Goal: Information Seeking & Learning: Find specific fact

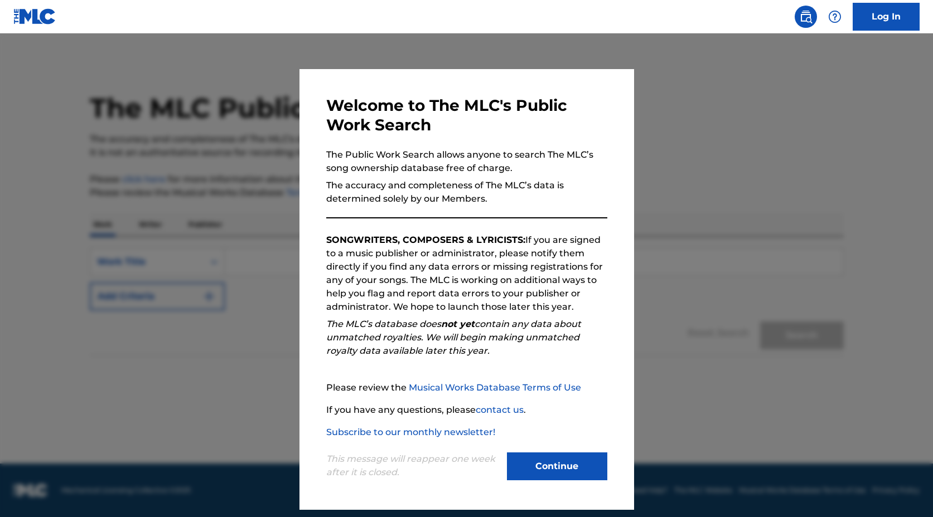
click at [561, 472] on button "Continue" at bounding box center [557, 467] width 100 height 28
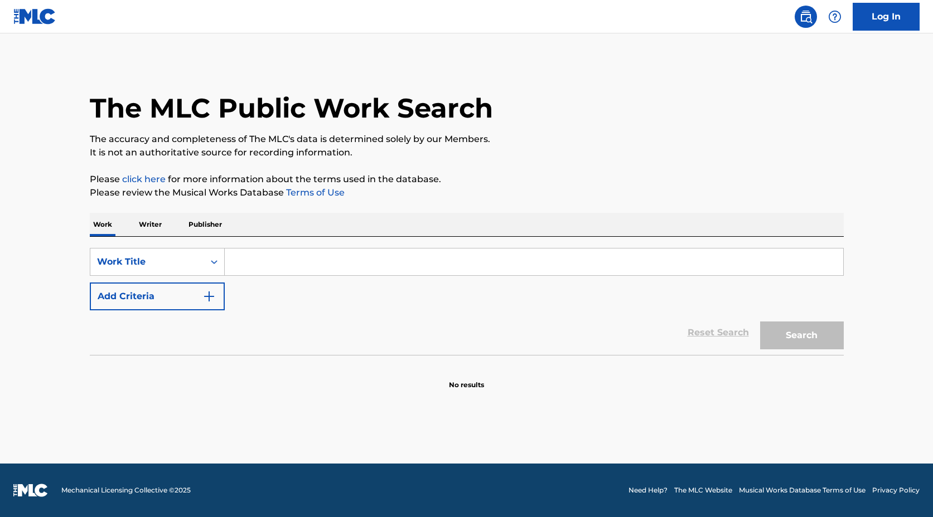
click at [317, 263] on input "Search Form" at bounding box center [534, 262] width 618 height 27
click at [816, 331] on button "Search" at bounding box center [802, 336] width 84 height 28
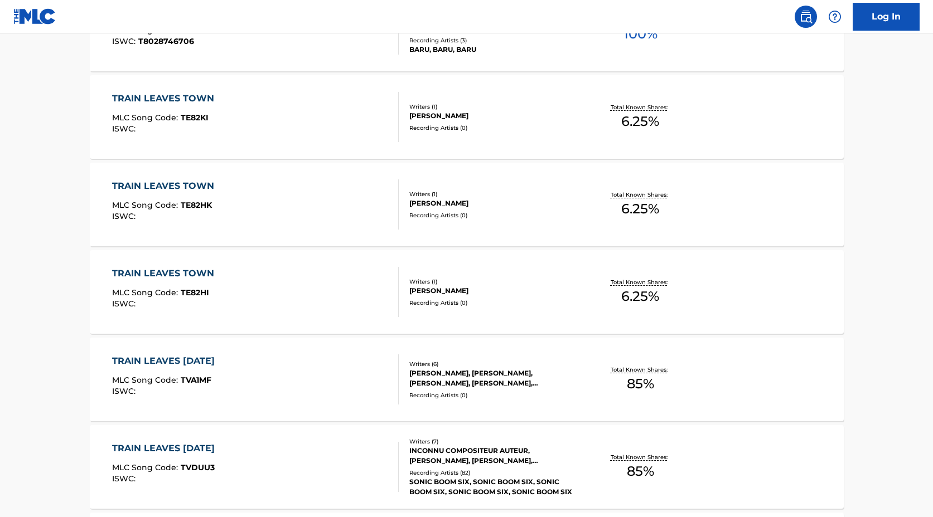
scroll to position [847, 0]
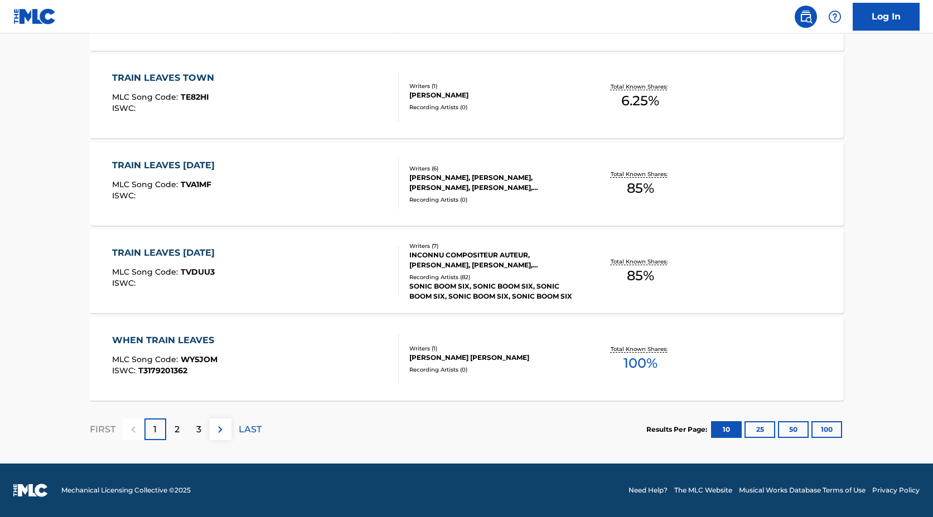
click at [222, 430] on img at bounding box center [220, 429] width 13 height 13
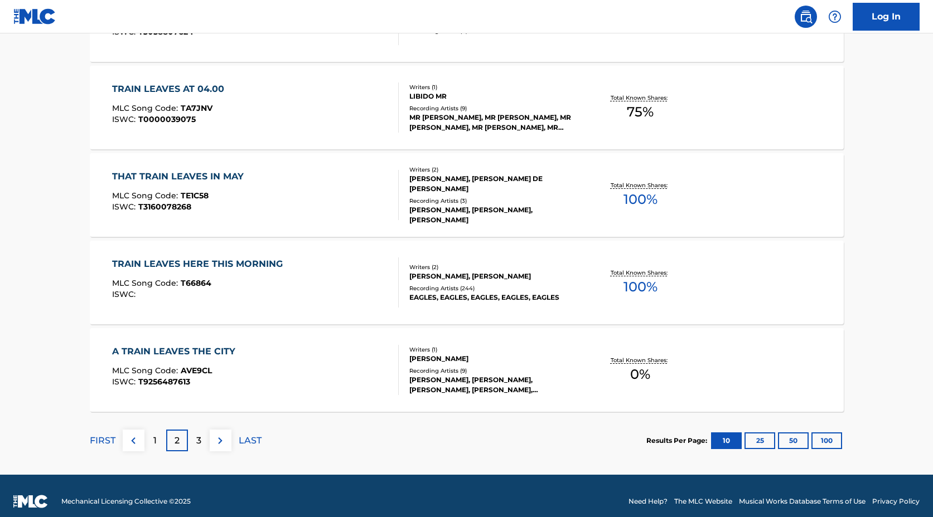
scroll to position [837, 0]
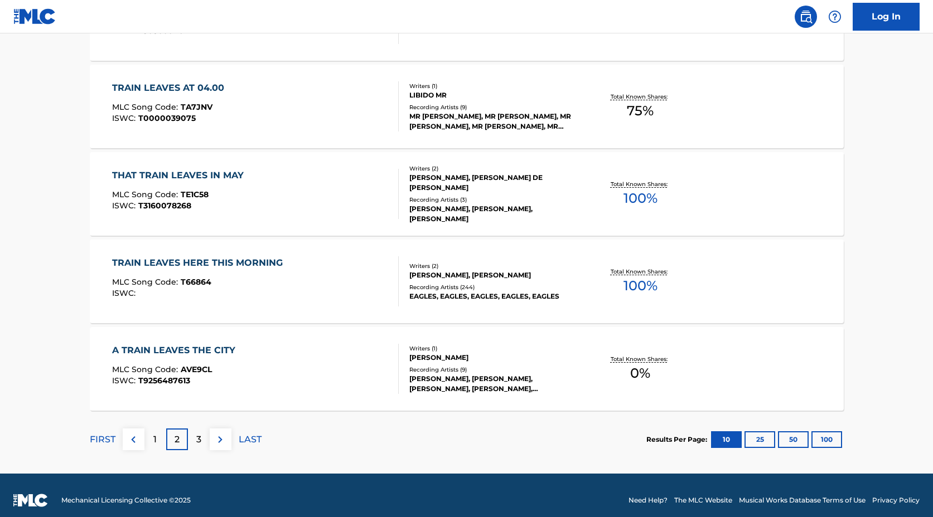
click at [157, 440] on div "1" at bounding box center [155, 440] width 22 height 22
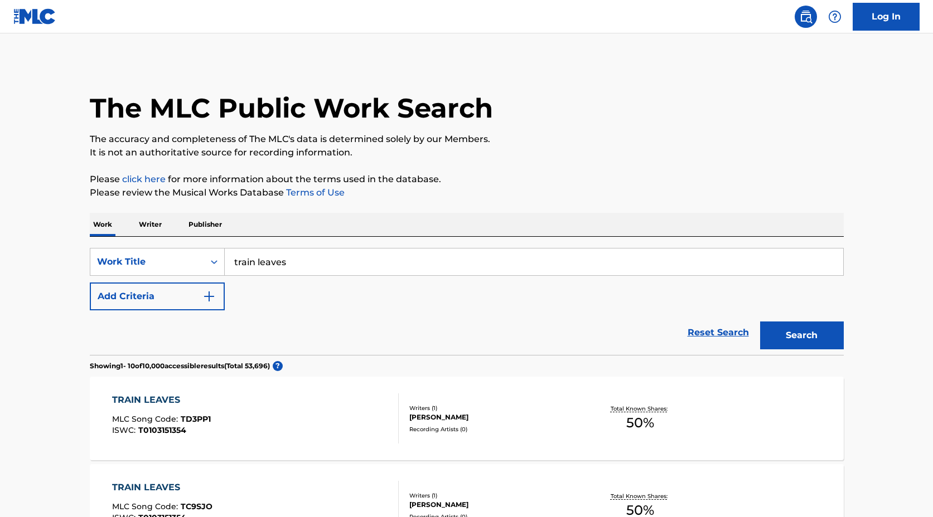
click at [332, 258] on input "train leaves" at bounding box center [534, 262] width 618 height 27
type input "R"
type input "[PERSON_NAME]"
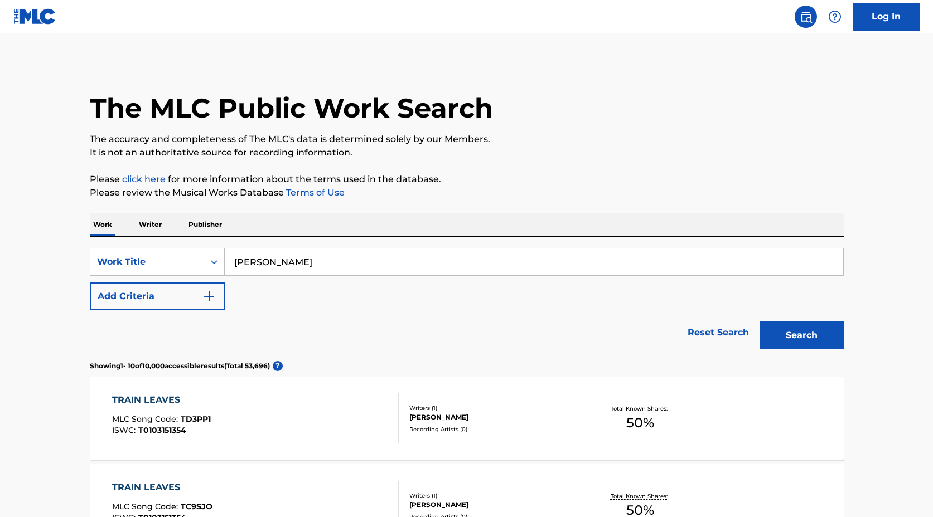
click at [760, 322] on button "Search" at bounding box center [802, 336] width 84 height 28
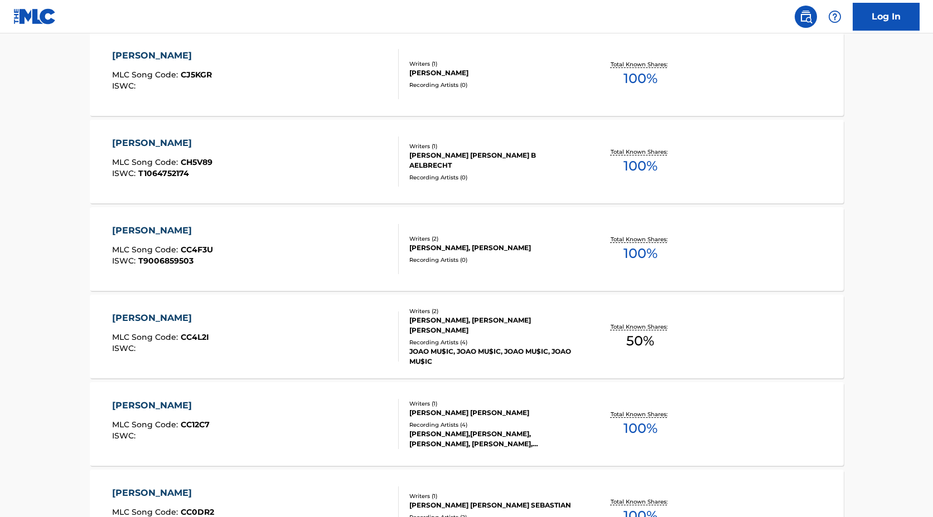
scroll to position [847, 0]
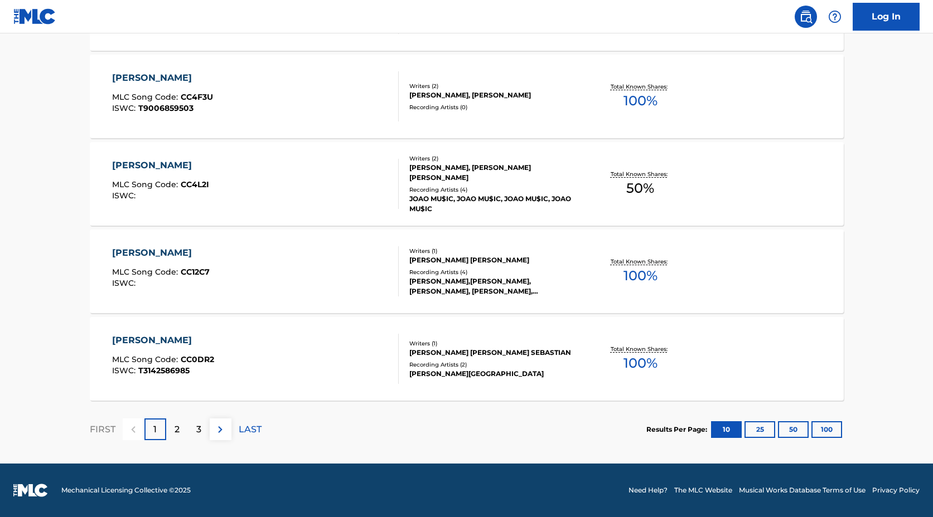
click at [178, 430] on p "2" at bounding box center [176, 429] width 5 height 13
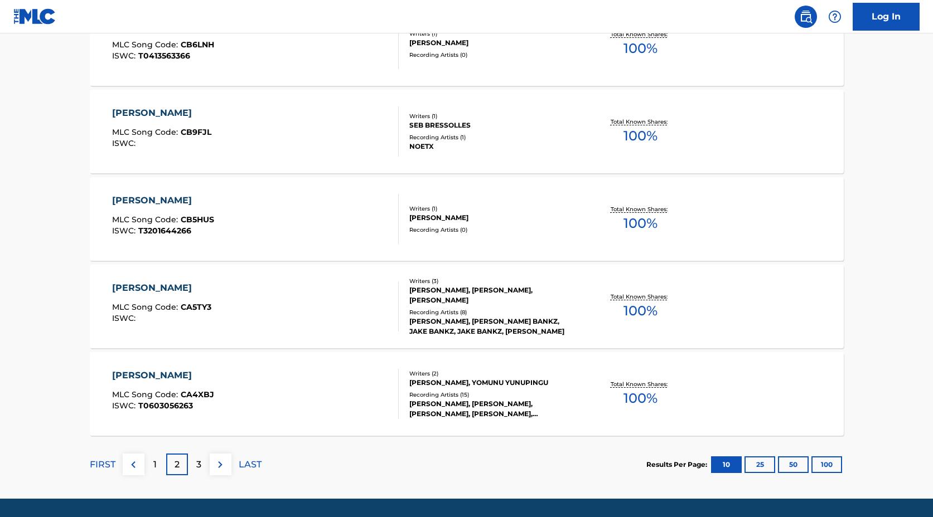
scroll to position [820, 0]
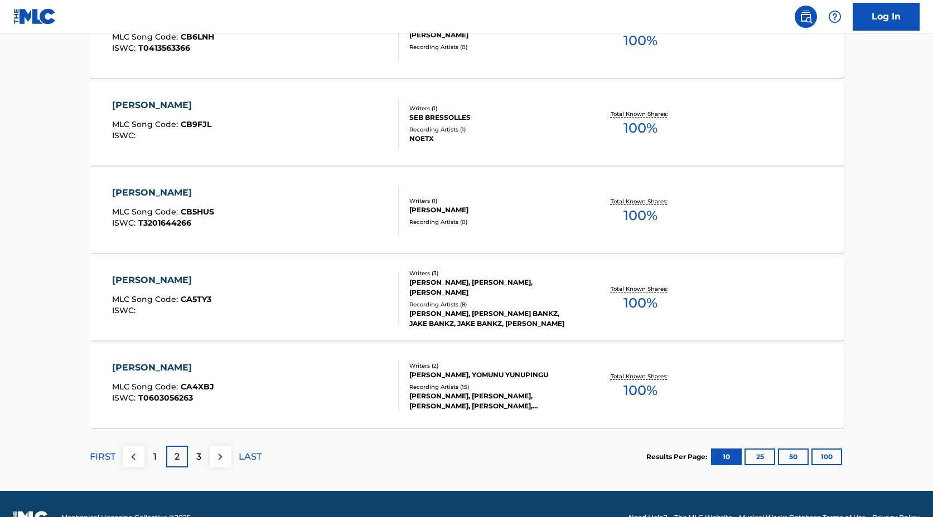
click at [195, 458] on div "3" at bounding box center [199, 457] width 22 height 22
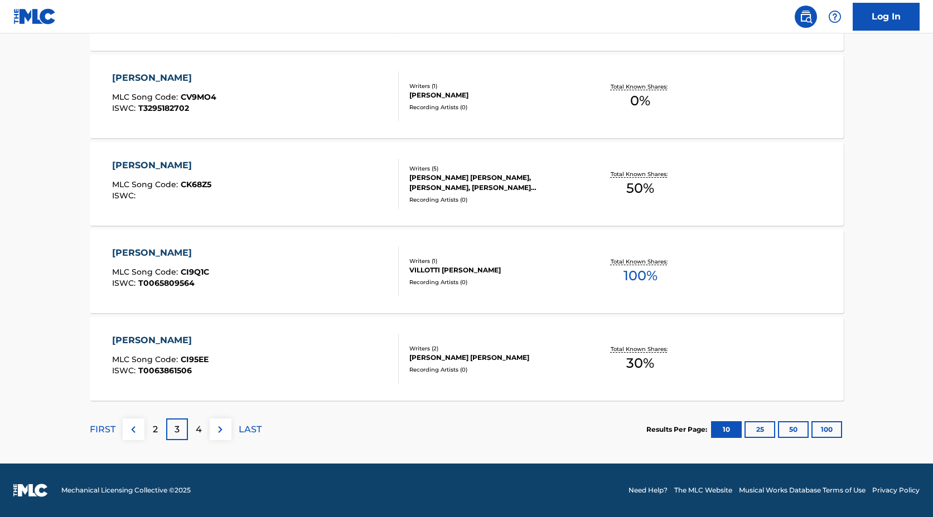
scroll to position [847, 0]
click at [200, 434] on p "4" at bounding box center [199, 429] width 6 height 13
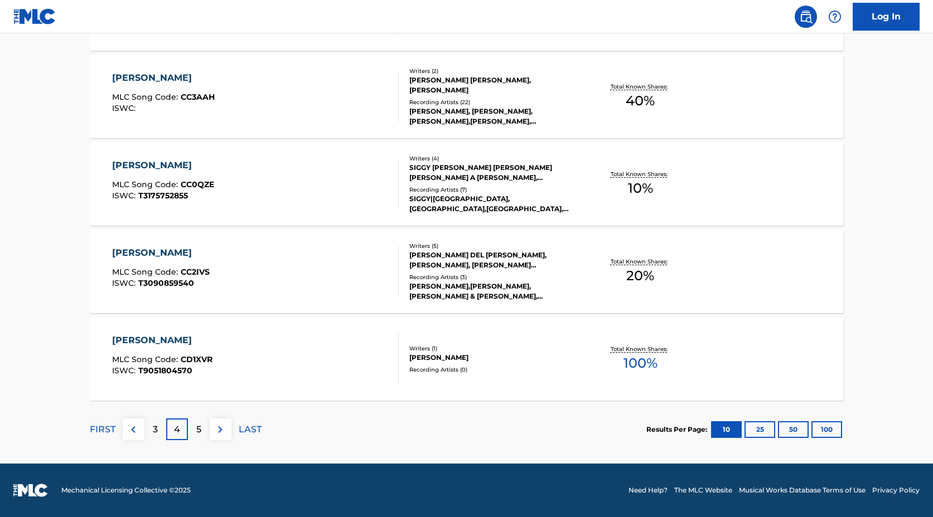
click at [196, 434] on p "5" at bounding box center [198, 429] width 5 height 13
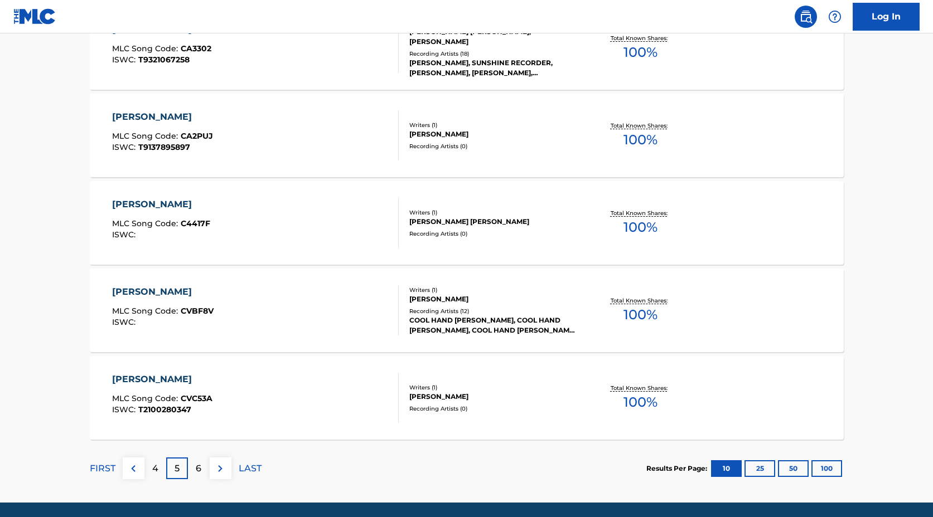
scroll to position [809, 0]
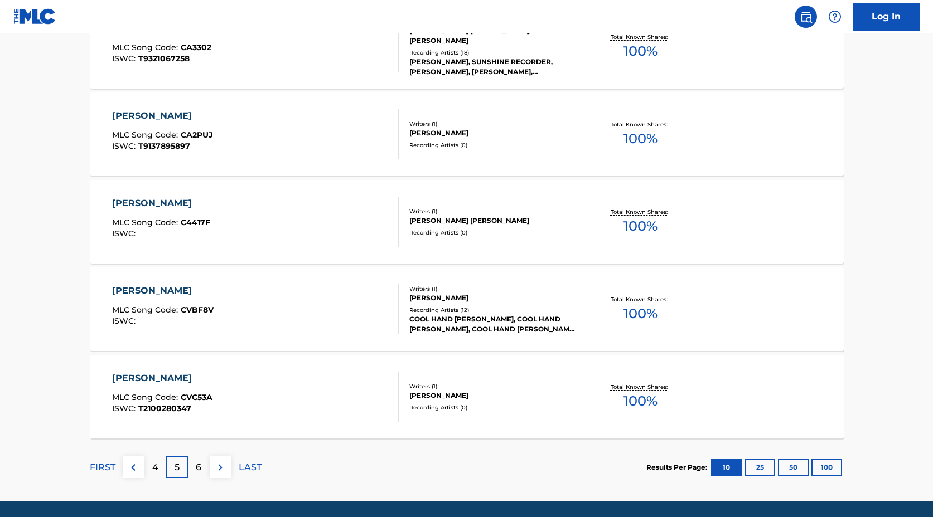
click at [202, 465] on div "6" at bounding box center [199, 468] width 22 height 22
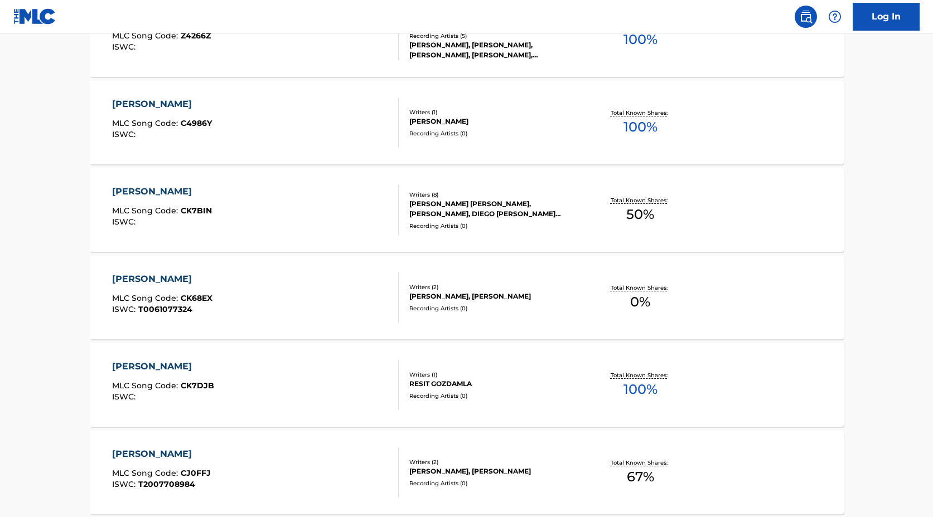
scroll to position [847, 0]
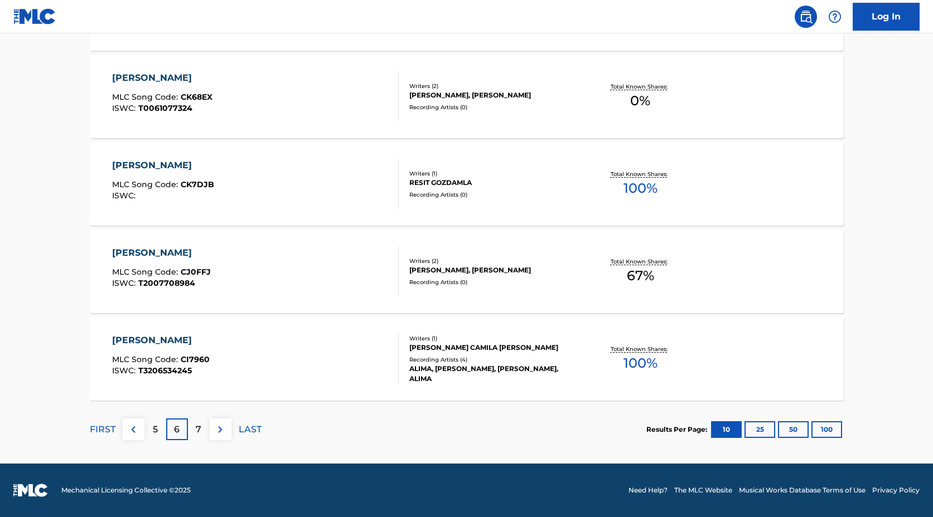
click at [201, 431] on p "7" at bounding box center [199, 429] width 6 height 13
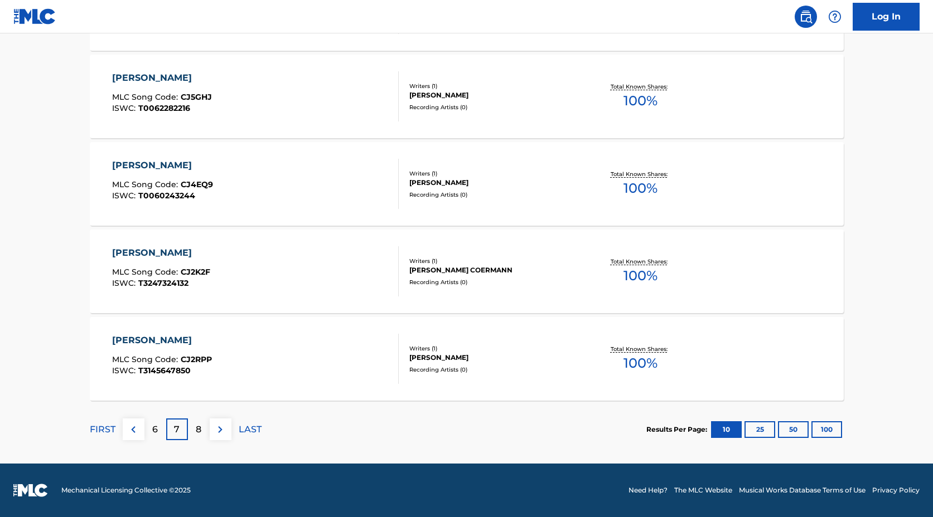
click at [201, 429] on p "8" at bounding box center [199, 429] width 6 height 13
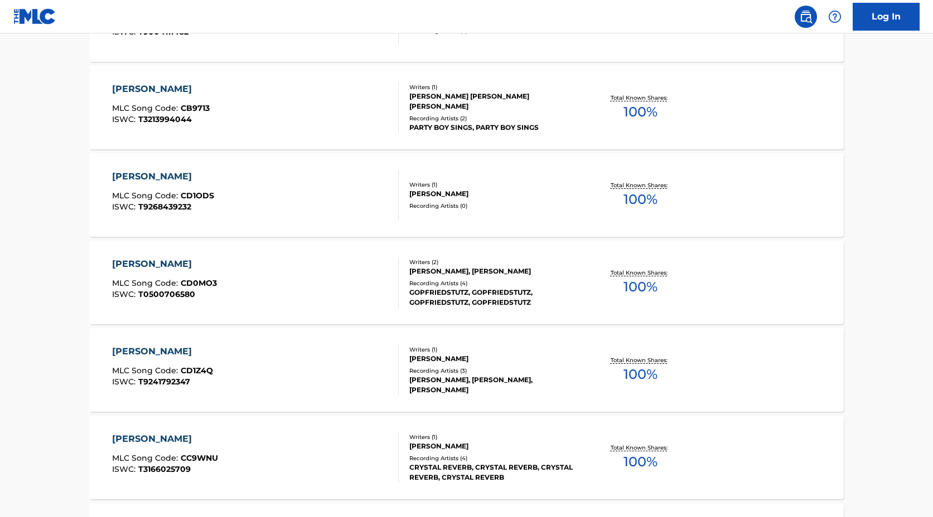
scroll to position [0, 0]
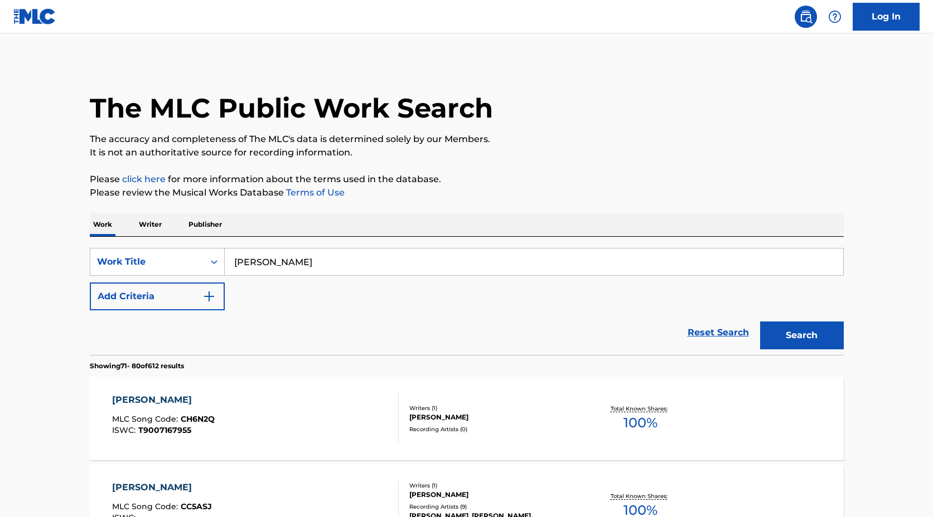
click at [205, 304] on button "Add Criteria" at bounding box center [157, 297] width 135 height 28
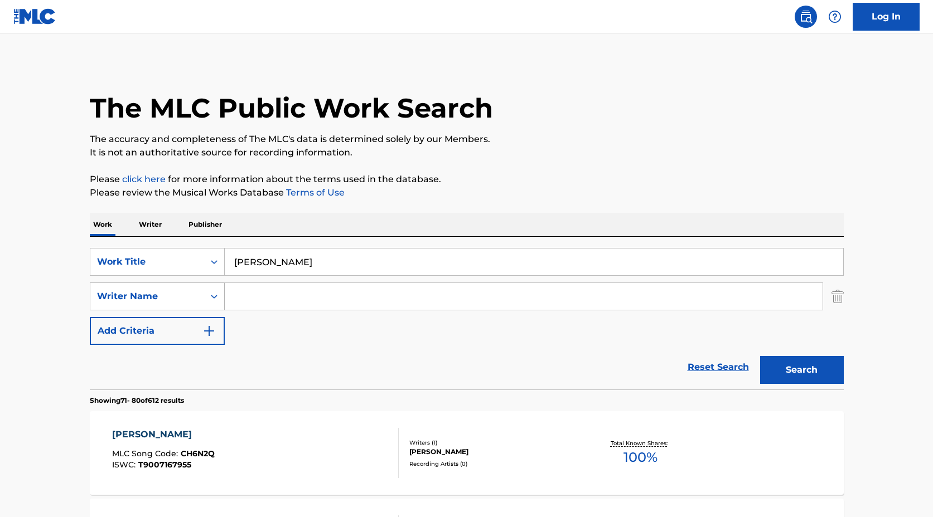
click at [206, 298] on div "Search Form" at bounding box center [214, 297] width 20 height 20
click at [268, 323] on div "SearchWithCriteriaccaaaf75-9b62-49fc-a851-09b862bbfdd7 Work Title [PERSON_NAME]…" at bounding box center [467, 296] width 754 height 97
click at [211, 300] on icon "Search Form" at bounding box center [213, 296] width 11 height 11
click at [260, 351] on div "Reset Search Search" at bounding box center [467, 367] width 754 height 45
click at [284, 265] on input "[PERSON_NAME]" at bounding box center [534, 262] width 618 height 27
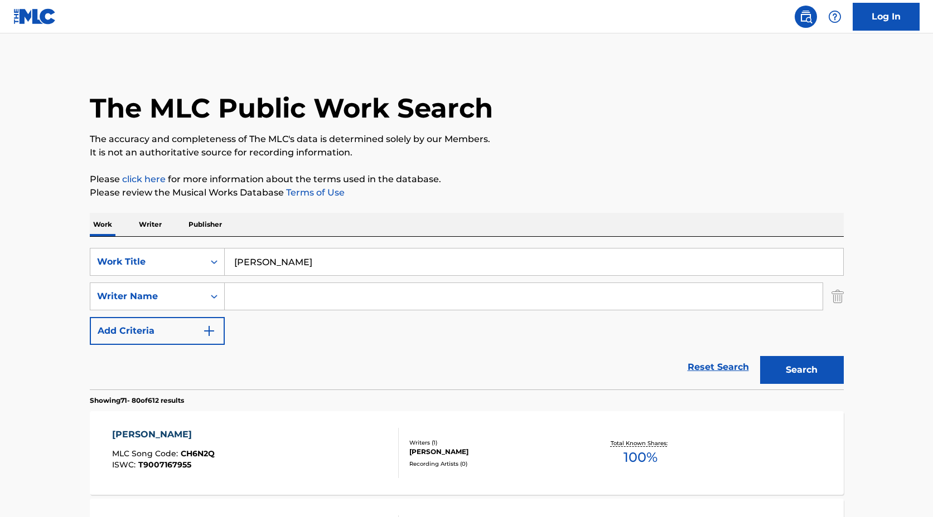
click at [284, 265] on input "[PERSON_NAME]" at bounding box center [534, 262] width 618 height 27
click at [838, 297] on img "Search Form" at bounding box center [837, 297] width 12 height 28
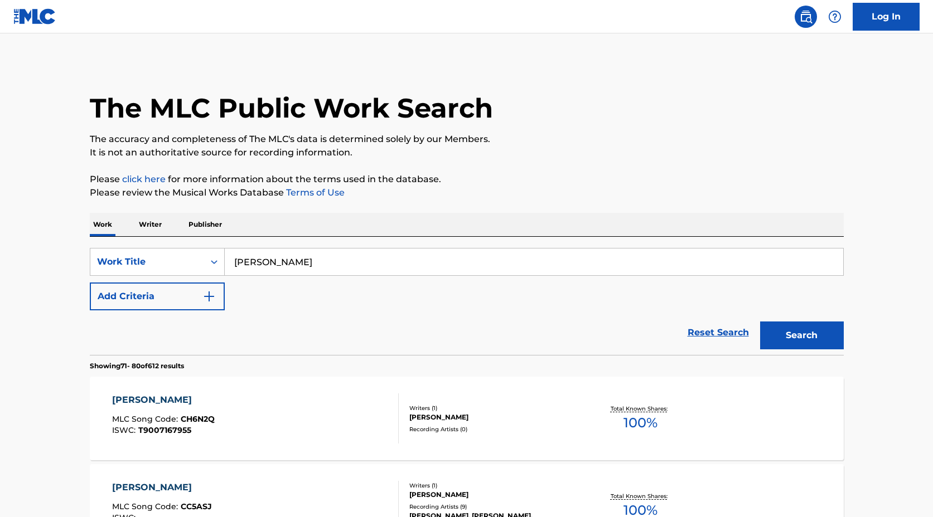
click at [327, 263] on input "[PERSON_NAME]" at bounding box center [534, 262] width 618 height 27
click at [327, 264] on input "[PERSON_NAME]" at bounding box center [534, 262] width 618 height 27
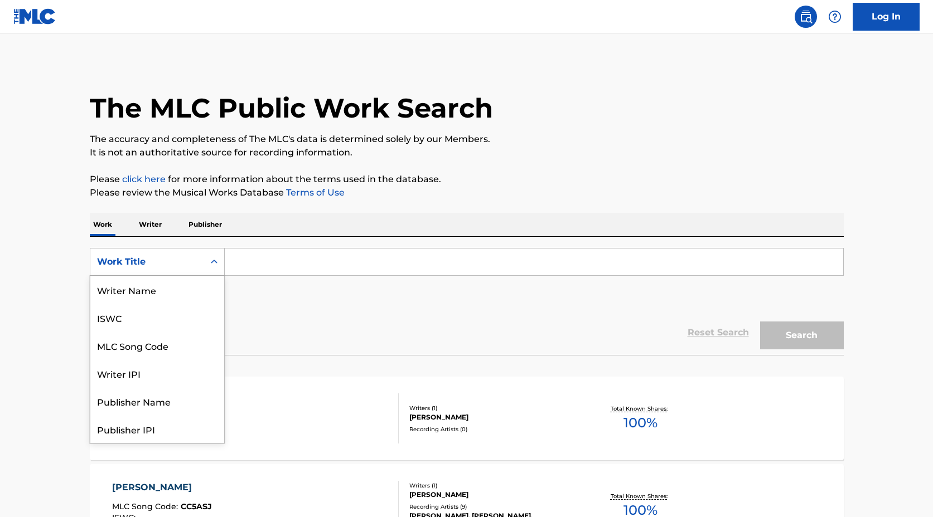
click at [201, 259] on div "Work Title" at bounding box center [147, 261] width 114 height 21
click at [161, 324] on div "Writer IPI" at bounding box center [157, 318] width 134 height 28
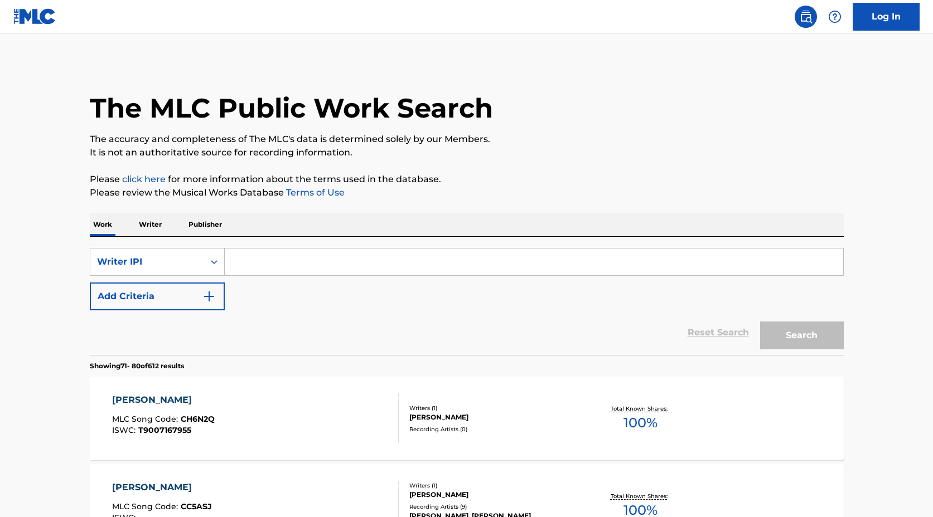
click at [255, 265] on input "Search Form" at bounding box center [534, 262] width 618 height 27
type input "5797950"
click at [795, 343] on button "Search" at bounding box center [802, 336] width 84 height 28
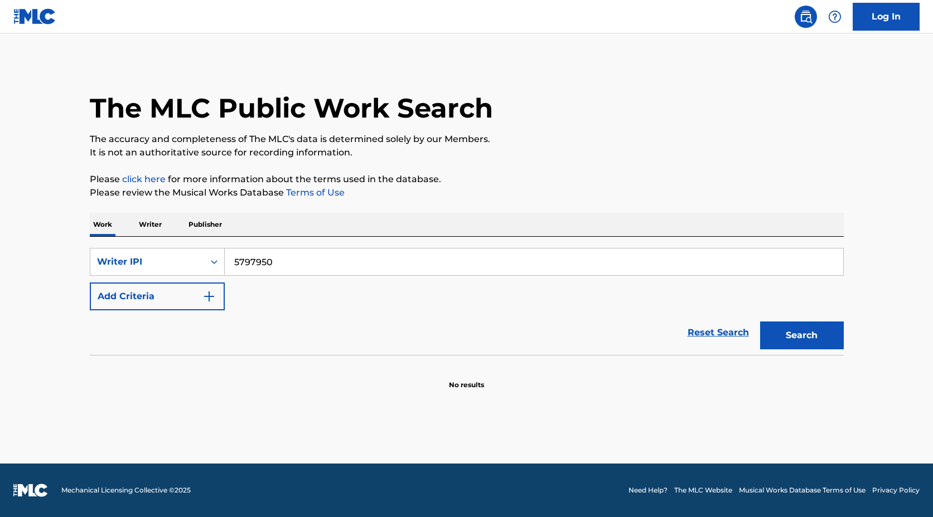
click at [319, 264] on input "5797950" at bounding box center [534, 262] width 618 height 27
click at [318, 264] on input "5797950" at bounding box center [534, 262] width 618 height 27
type input "rou"
click at [176, 266] on div "Writer IPI" at bounding box center [147, 261] width 100 height 13
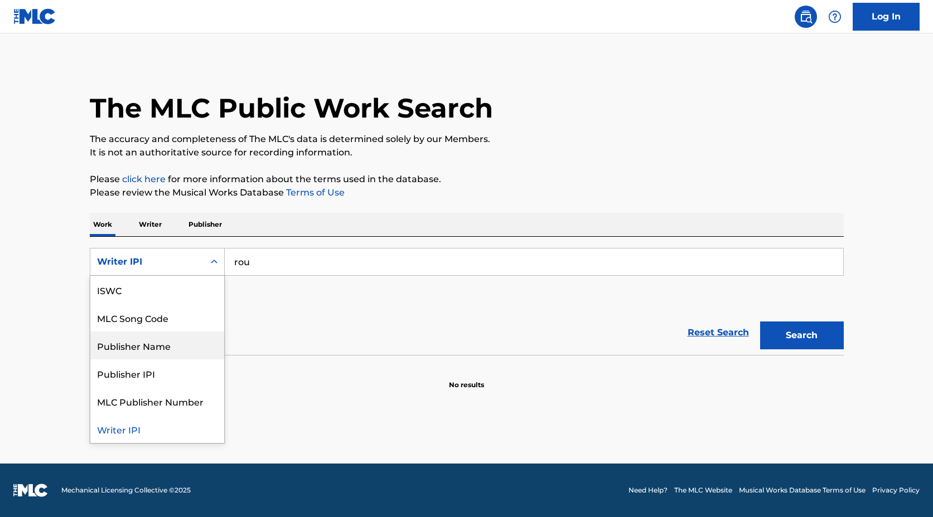
scroll to position [0, 0]
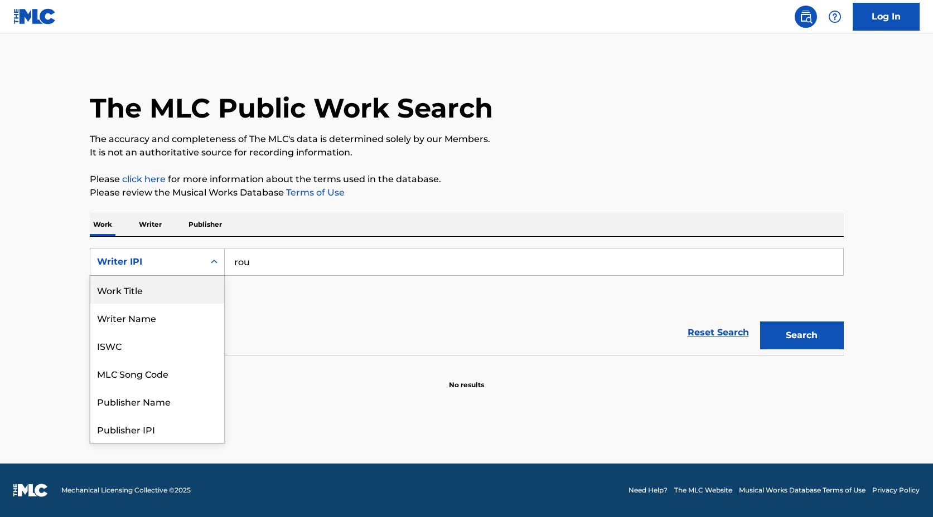
click at [161, 291] on div "Work Title" at bounding box center [157, 290] width 134 height 28
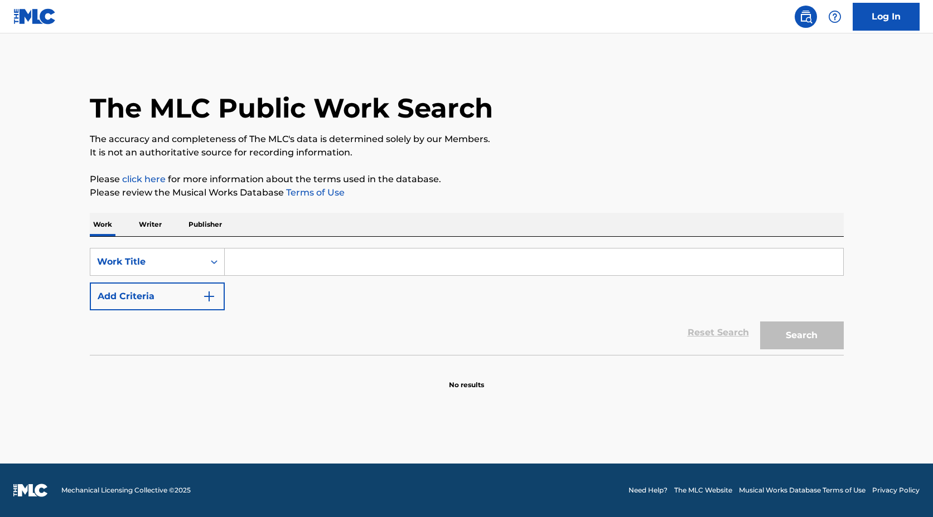
click at [305, 259] on input "Search Form" at bounding box center [534, 262] width 618 height 27
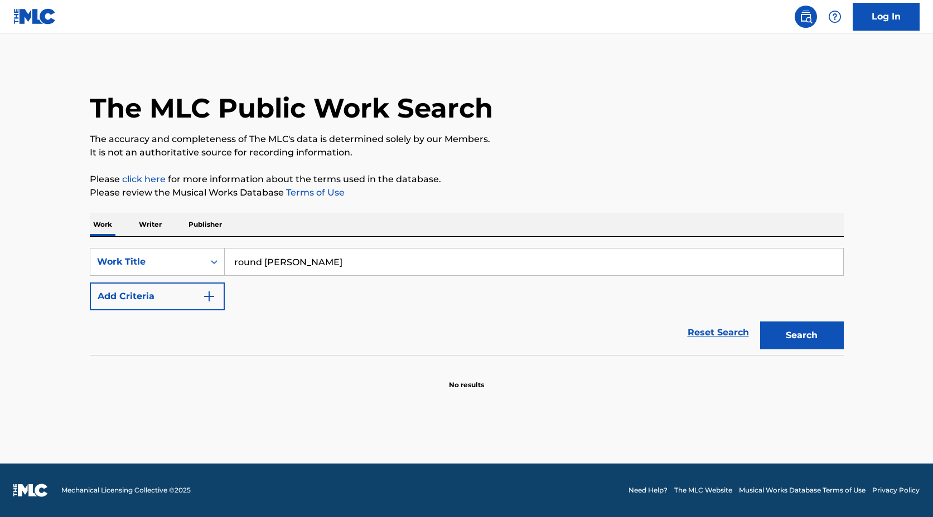
type input "round [PERSON_NAME]"
click at [788, 341] on button "Search" at bounding box center [802, 336] width 84 height 28
